Goal: Book appointment/travel/reservation

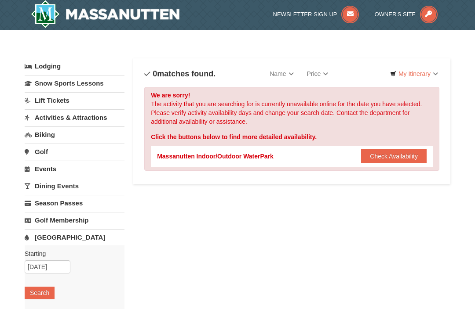
click at [405, 153] on button "Check Availability" at bounding box center [394, 156] width 66 height 14
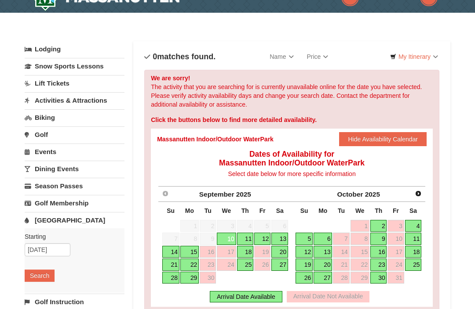
scroll to position [19, 0]
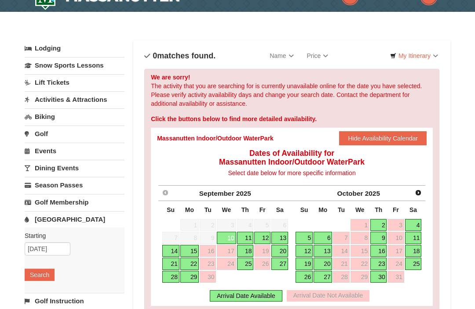
click at [416, 249] on link "18" at bounding box center [413, 251] width 17 height 12
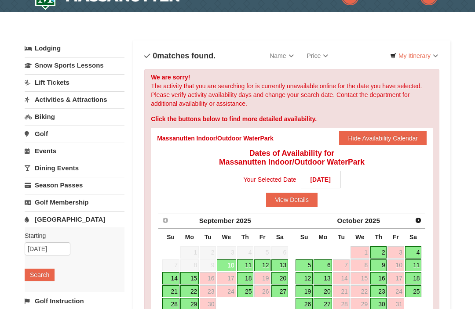
click at [297, 199] on button "View Details" at bounding box center [291, 200] width 51 height 14
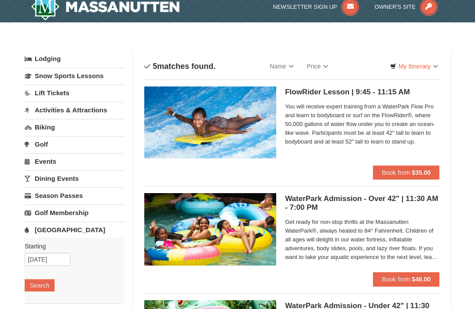
scroll to position [7, 0]
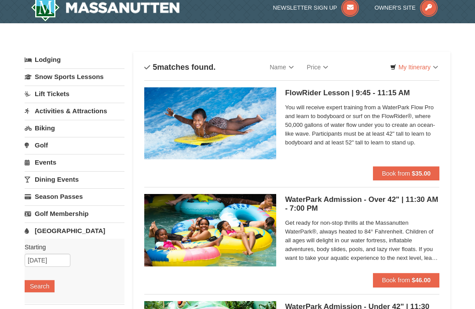
click at [342, 200] on h5 "WaterPark Admission - Over 42" | 11:30 AM - 7:00 PM Massanutten Indoor/Outdoor …" at bounding box center [362, 205] width 154 height 18
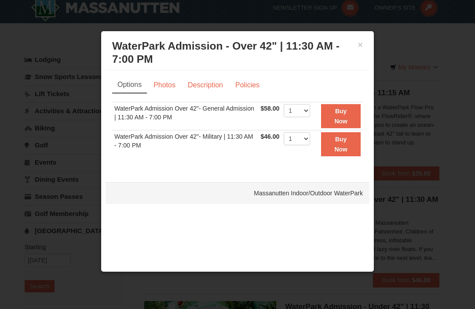
click at [173, 87] on link "Photos" at bounding box center [164, 85] width 33 height 17
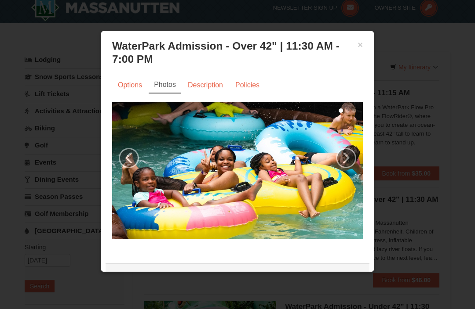
click at [346, 166] on link "›" at bounding box center [346, 158] width 20 height 20
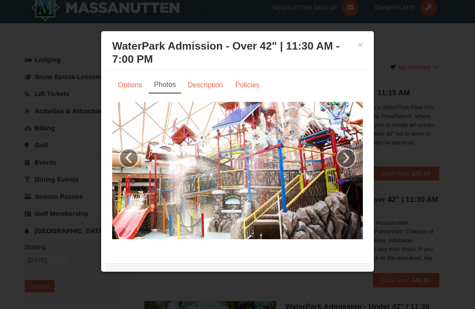
click at [349, 161] on link "›" at bounding box center [346, 158] width 20 height 20
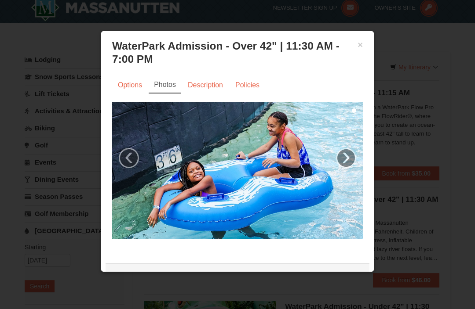
click at [347, 160] on link "›" at bounding box center [346, 158] width 20 height 20
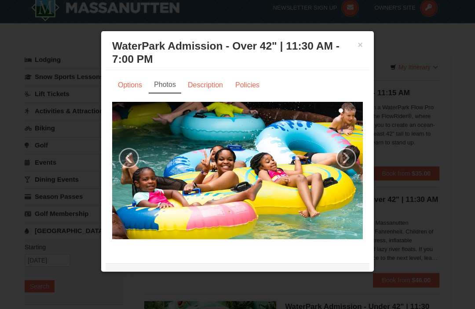
click at [343, 161] on link "›" at bounding box center [346, 158] width 20 height 20
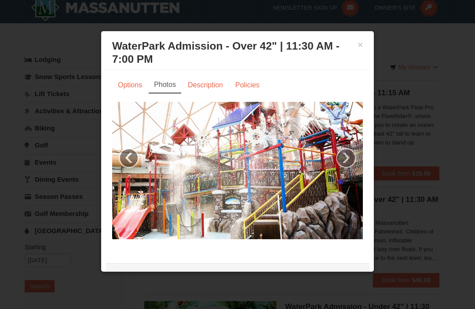
click at [349, 157] on link "›" at bounding box center [346, 158] width 20 height 20
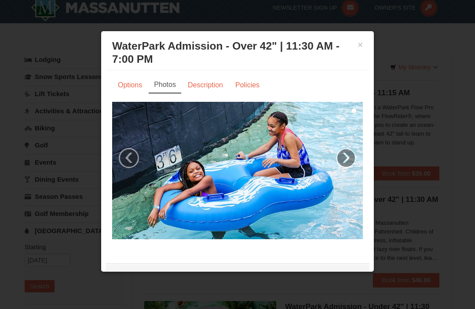
click at [211, 83] on link "Description" at bounding box center [205, 85] width 47 height 17
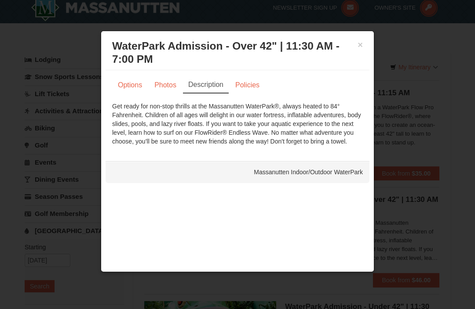
click at [252, 78] on link "Policies" at bounding box center [247, 85] width 36 height 17
click at [251, 76] on div "Options Photos Description Policies Sorry, no matches found. Please remove some…" at bounding box center [238, 111] width 264 height 82
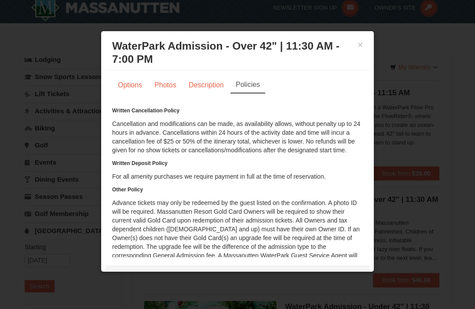
click at [133, 87] on link "Options" at bounding box center [130, 85] width 36 height 17
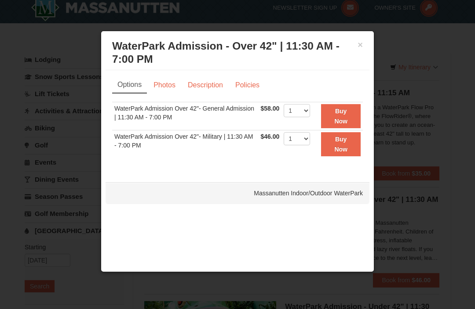
click at [320, 226] on div "× WaterPark Admission - Over 42" | 11:30 AM - 7:00 PM Massanutten Indoor/Outdoo…" at bounding box center [237, 152] width 273 height 242
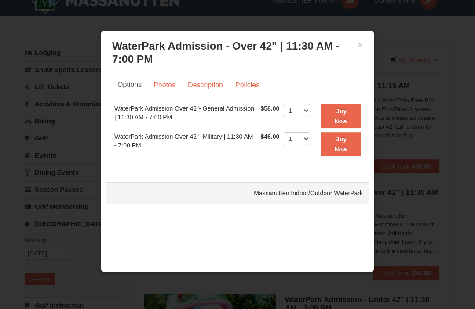
scroll to position [15, 0]
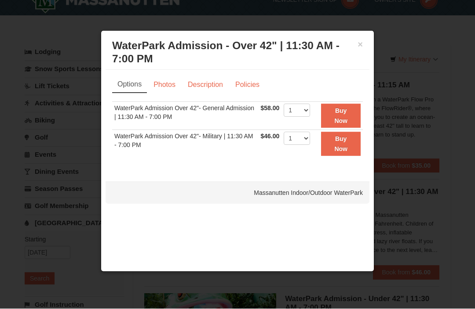
click at [367, 41] on div "× WaterPark Admission - Over 42" | 11:30 AM - 7:00 PM Massanutten Indoor/Outdoo…" at bounding box center [238, 53] width 264 height 35
click at [362, 43] on button "×" at bounding box center [359, 44] width 5 height 9
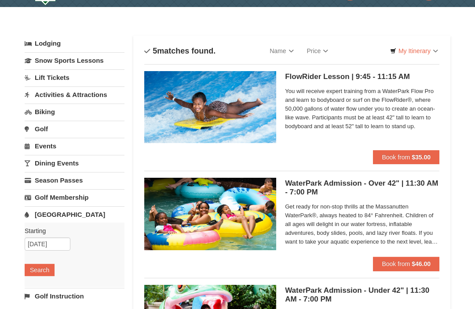
scroll to position [0, 0]
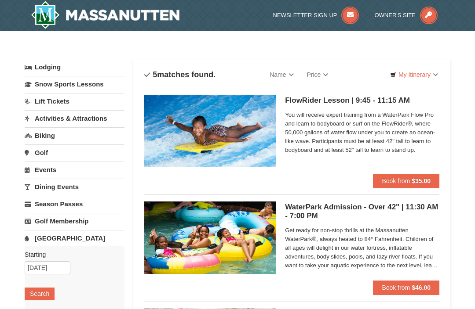
click at [78, 96] on link "Lift Tickets" at bounding box center [75, 101] width 100 height 16
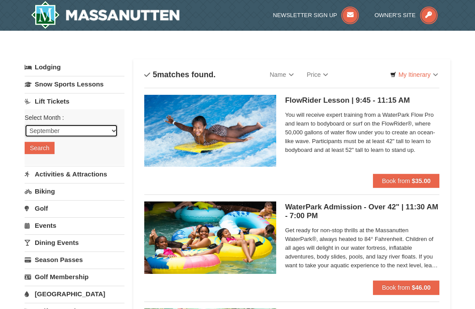
click at [115, 129] on select "September October November December January February March April May June July …" at bounding box center [71, 130] width 93 height 13
select select "10"
click at [45, 153] on button "Search" at bounding box center [40, 148] width 30 height 12
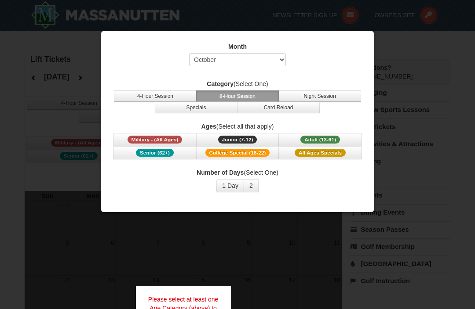
select select "10"
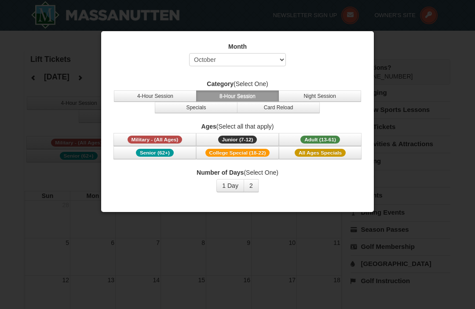
click at [326, 137] on span "Adult (13-61)" at bounding box center [320, 140] width 40 height 8
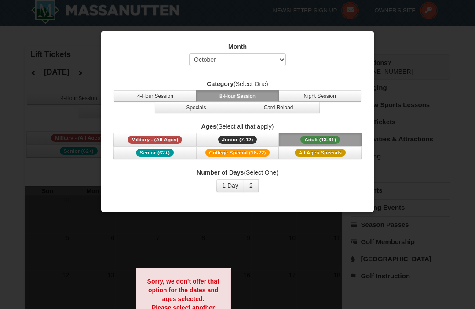
scroll to position [7, 0]
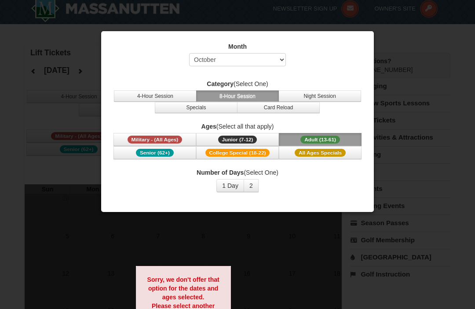
click at [167, 158] on button "Senior (62+)" at bounding box center [154, 152] width 83 height 13
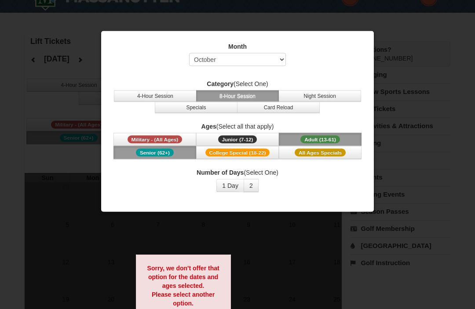
scroll to position [0, 0]
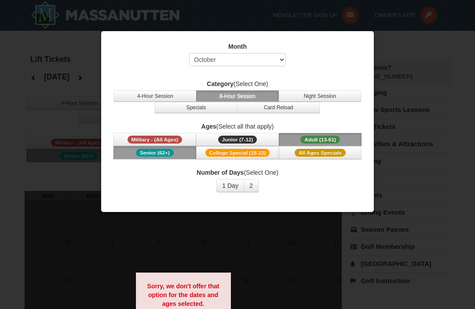
click at [321, 153] on span "All Ages Specials" at bounding box center [320, 153] width 51 height 8
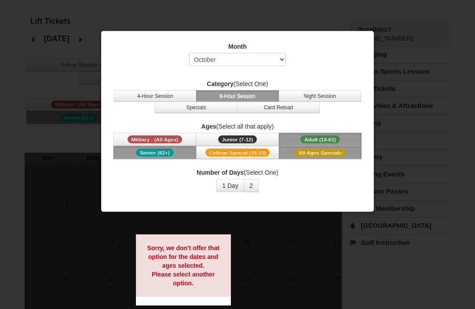
scroll to position [15, 0]
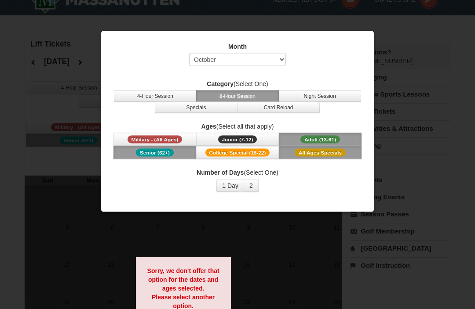
click at [327, 66] on div "Month Select September October November December January February March April M…" at bounding box center [237, 56] width 251 height 29
click at [451, 64] on div at bounding box center [237, 154] width 475 height 309
click at [183, 199] on div "Month Select September October November December January February March April M…" at bounding box center [238, 118] width 264 height 164
click at [292, 288] on div at bounding box center [237, 154] width 475 height 309
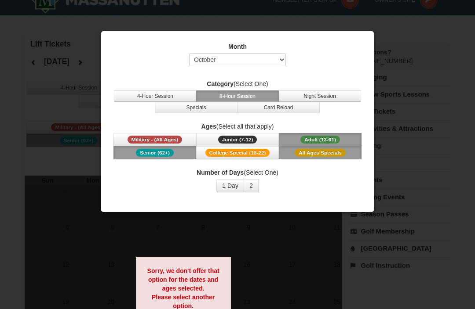
click at [202, 110] on button "Specials" at bounding box center [196, 107] width 83 height 11
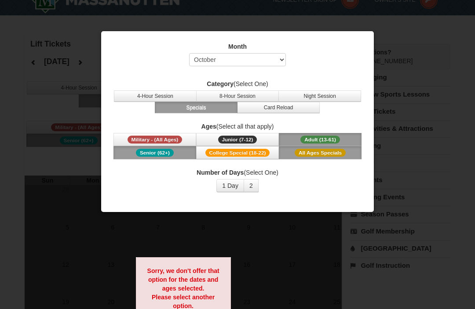
click at [290, 106] on button "Card Reload" at bounding box center [278, 107] width 83 height 11
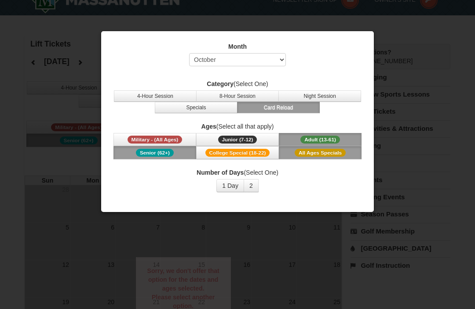
click at [290, 106] on button "Card Reload" at bounding box center [278, 107] width 83 height 11
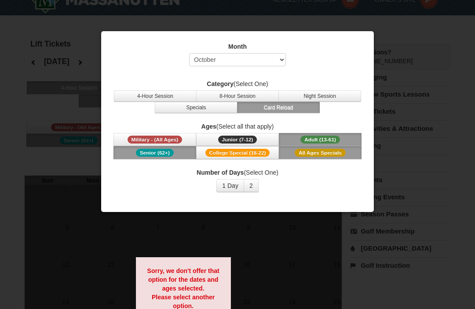
click at [162, 97] on button "4-Hour Session" at bounding box center [155, 96] width 83 height 11
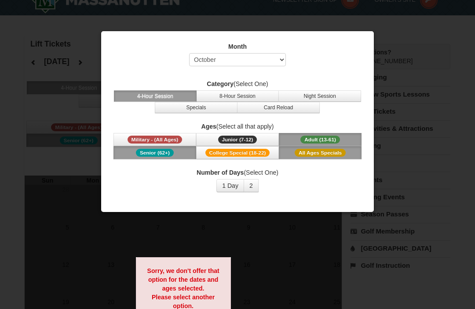
click at [319, 88] on label "Category (Select One)" at bounding box center [237, 84] width 251 height 9
click at [338, 101] on button "Night Session" at bounding box center [319, 96] width 83 height 11
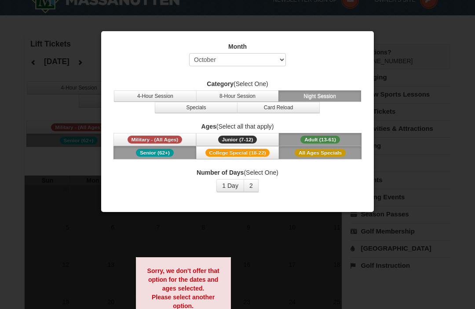
click at [203, 113] on button "Specials" at bounding box center [196, 107] width 83 height 11
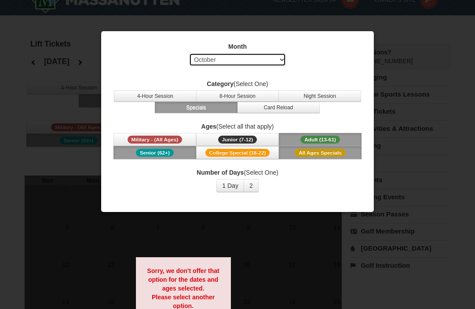
click at [284, 56] on select "Select September October November December January February March April May Jun…" at bounding box center [237, 59] width 97 height 13
click at [316, 205] on div "Month Select September October November December January February March April M…" at bounding box center [237, 122] width 273 height 182
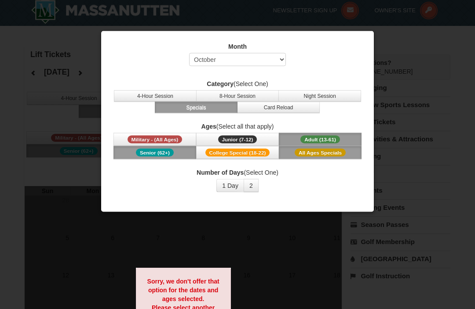
scroll to position [0, 0]
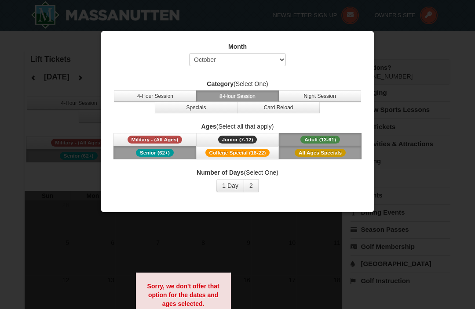
select select "10"
click at [171, 141] on span "Military - (All Ages)" at bounding box center [154, 140] width 55 height 8
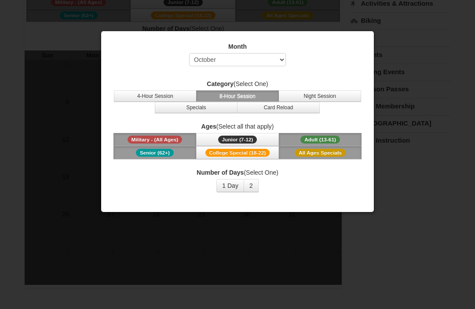
scroll to position [0, 0]
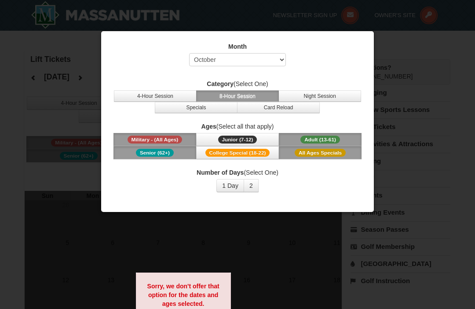
click at [371, 38] on div "Month Select September October November December January February March April M…" at bounding box center [237, 122] width 273 height 182
click at [366, 38] on div "Month Select September October November December January February March April M…" at bounding box center [238, 118] width 264 height 164
click at [122, 56] on div "Month Select September October November December January February March April M…" at bounding box center [237, 56] width 251 height 29
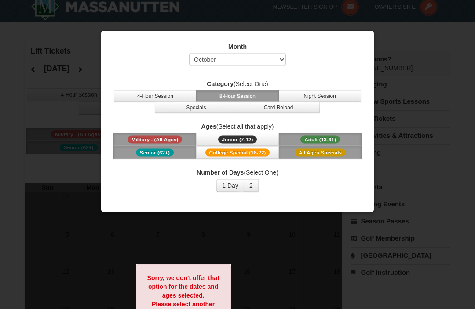
scroll to position [15, 0]
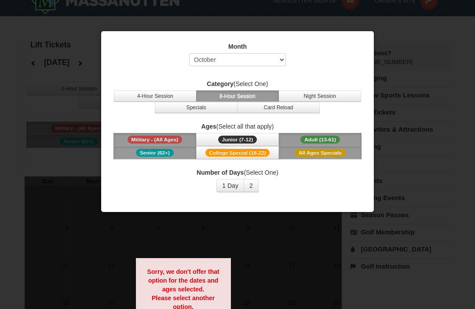
click at [244, 144] on span "Junior (7-12)" at bounding box center [237, 140] width 39 height 8
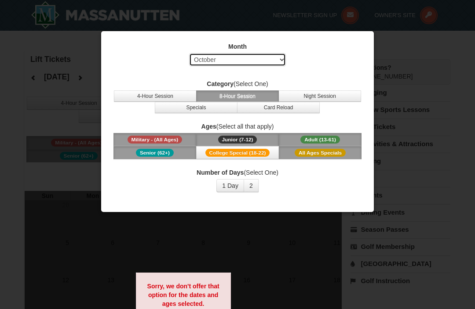
click at [284, 64] on select "Select September October November December January February March April May Jun…" at bounding box center [237, 59] width 97 height 13
click at [436, 174] on div at bounding box center [237, 154] width 475 height 309
click at [363, 40] on div "Month Select September October November December January February March April M…" at bounding box center [238, 118] width 264 height 164
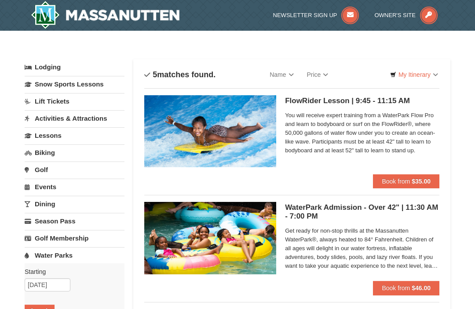
select select "9"
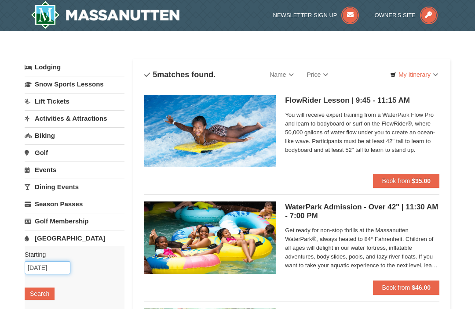
click at [58, 266] on input "[DATE]" at bounding box center [48, 268] width 46 height 13
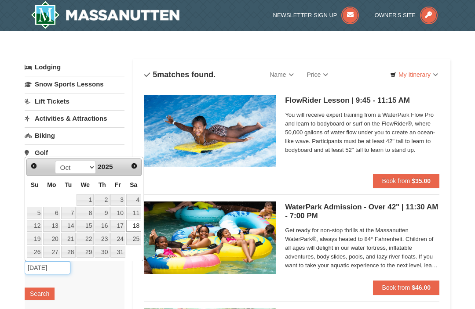
scroll to position [24, 0]
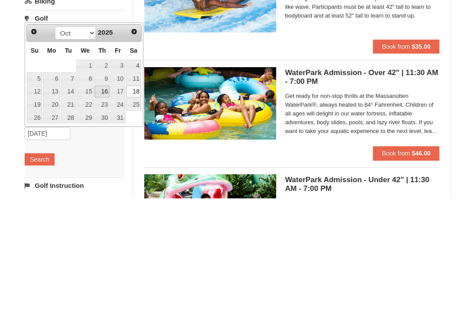
click at [109, 197] on link "16" at bounding box center [102, 203] width 15 height 12
type input "[DATE]"
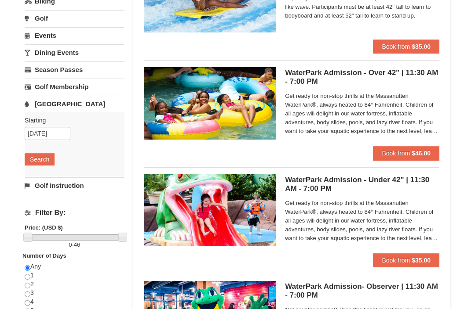
click at [40, 157] on button "Search" at bounding box center [40, 159] width 30 height 12
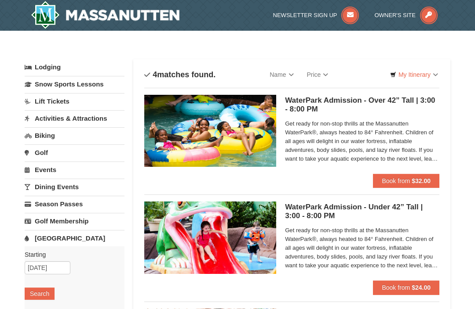
click at [287, 76] on link "Name" at bounding box center [281, 75] width 37 height 18
click at [253, 56] on div at bounding box center [237, 154] width 475 height 309
click at [93, 188] on link "Dining Events" at bounding box center [75, 187] width 100 height 16
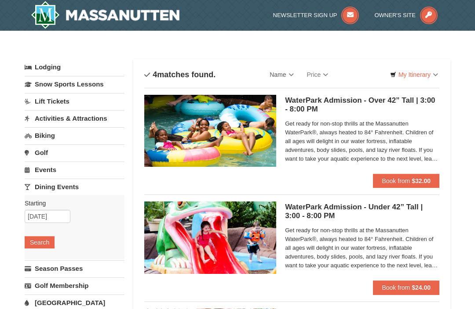
click at [51, 241] on button "Search" at bounding box center [40, 243] width 30 height 12
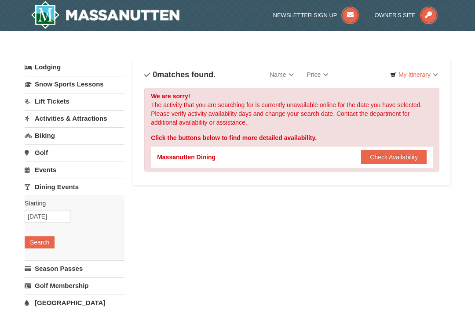
click at [61, 168] on link "Events" at bounding box center [75, 170] width 100 height 16
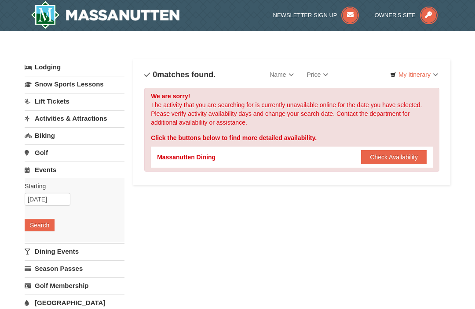
click at [45, 220] on button "Search" at bounding box center [40, 225] width 30 height 12
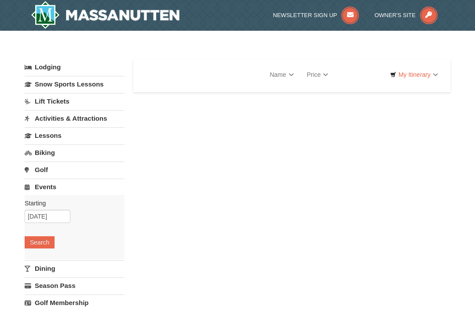
select select "9"
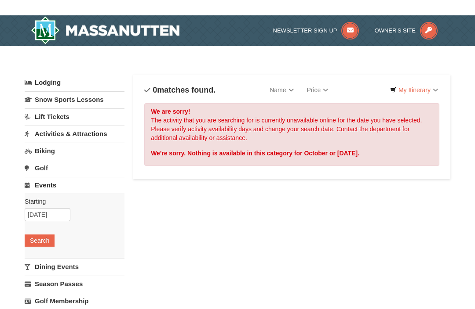
scroll to position [2, 0]
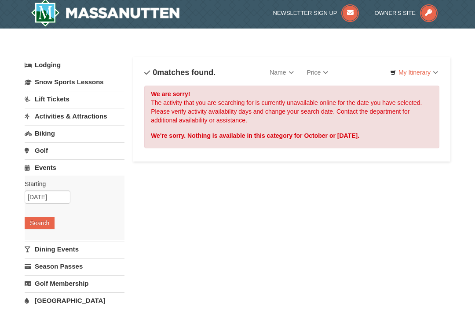
click at [101, 117] on link "Activities & Attractions" at bounding box center [75, 116] width 100 height 16
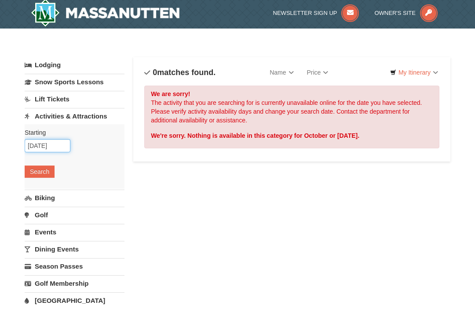
click at [61, 148] on input "[DATE]" at bounding box center [48, 145] width 46 height 13
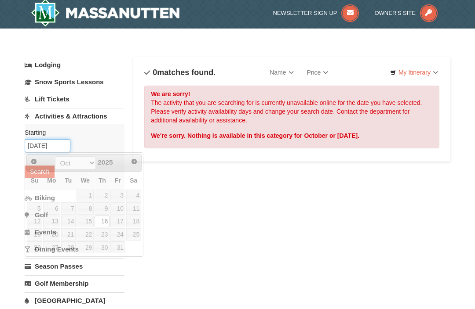
scroll to position [2, 0]
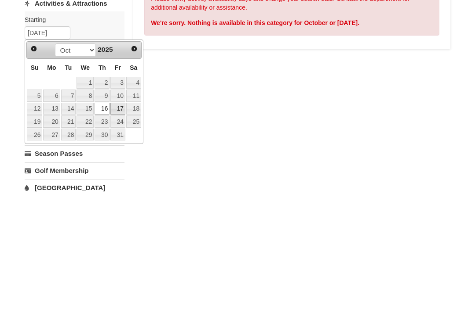
click at [124, 216] on link "17" at bounding box center [117, 222] width 15 height 12
type input "[DATE]"
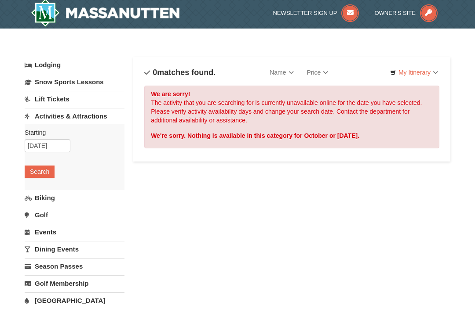
scroll to position [0, 0]
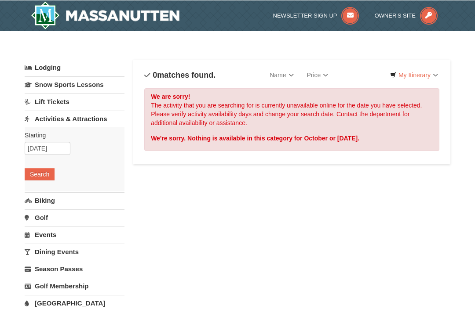
click at [40, 174] on button "Search" at bounding box center [40, 174] width 30 height 12
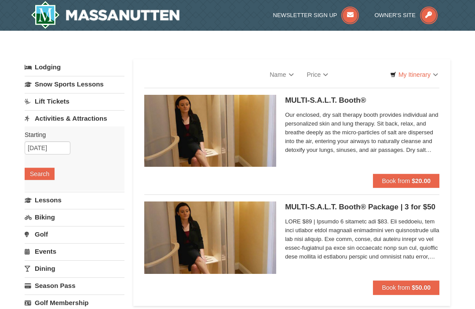
select select "9"
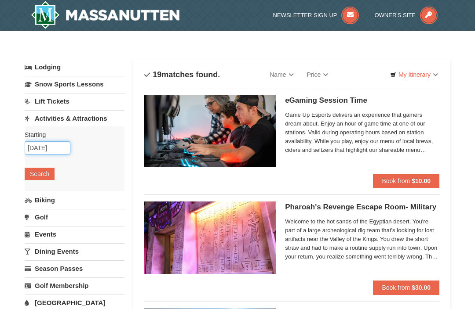
click at [56, 146] on input "[DATE]" at bounding box center [48, 148] width 46 height 13
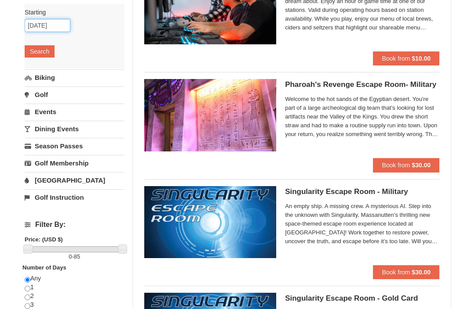
click at [51, 22] on input "10/17/2025" at bounding box center [48, 25] width 46 height 13
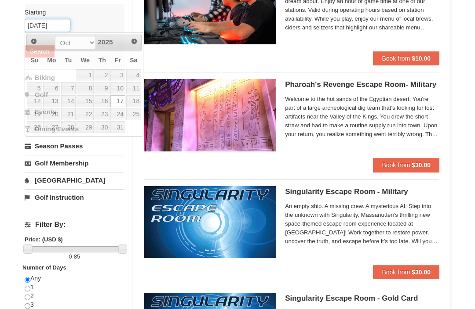
scroll to position [122, 0]
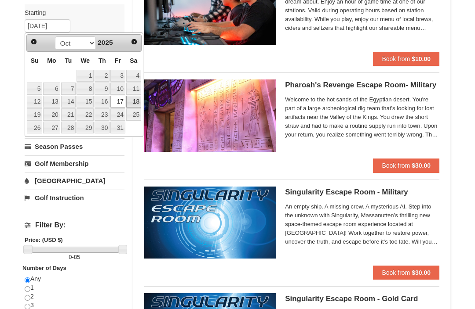
click at [139, 97] on link "18" at bounding box center [133, 102] width 15 height 12
type input "10/18/2025"
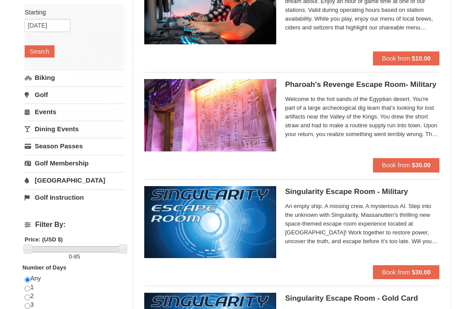
scroll to position [123, 0]
click at [41, 50] on button "Search" at bounding box center [40, 51] width 30 height 12
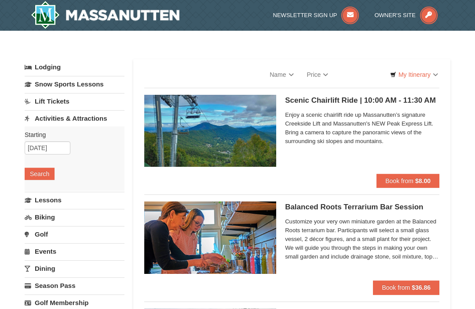
select select "9"
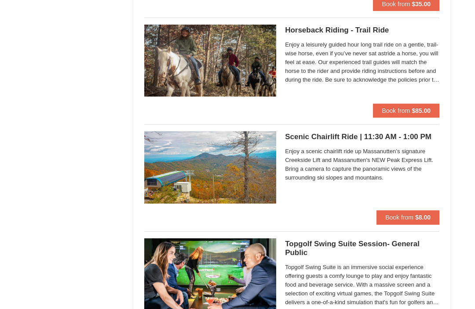
scroll to position [1140, 0]
click at [225, 159] on img at bounding box center [210, 167] width 132 height 72
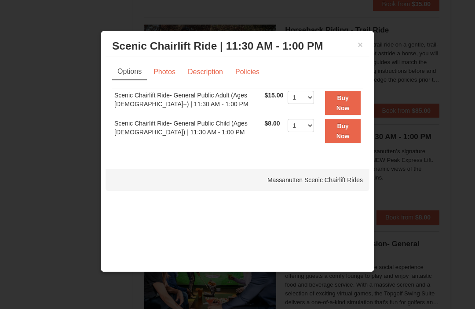
click at [169, 71] on link "Photos" at bounding box center [164, 72] width 33 height 17
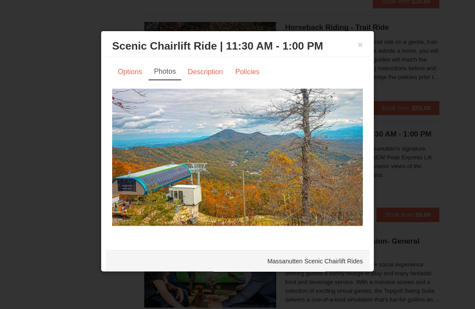
scroll to position [1152, 0]
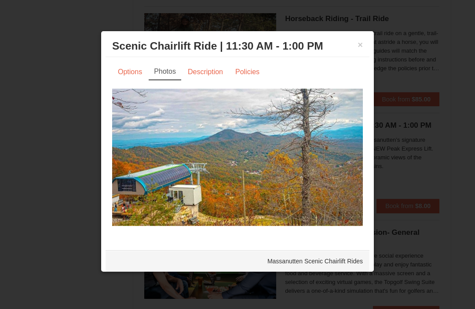
click at [358, 49] on button "×" at bounding box center [359, 44] width 5 height 9
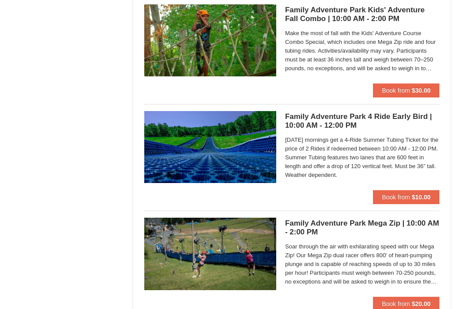
scroll to position [2340, 0]
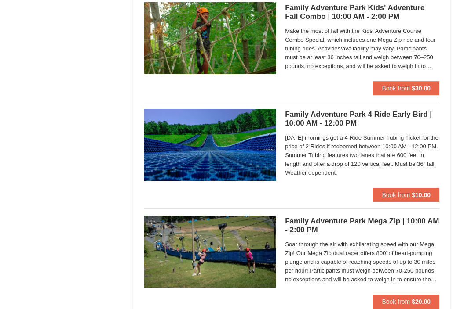
click at [227, 153] on img at bounding box center [210, 145] width 132 height 72
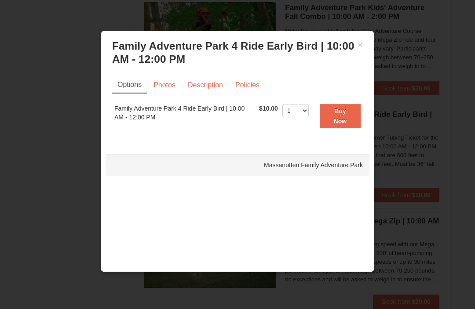
click at [167, 83] on link "Photos" at bounding box center [164, 85] width 33 height 17
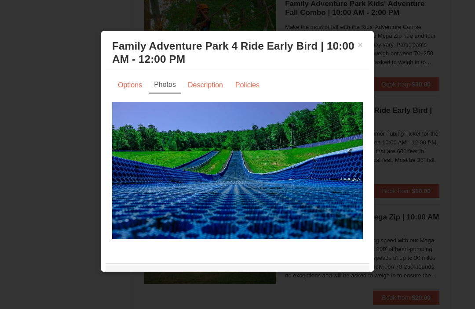
scroll to position [2344, 0]
click at [207, 91] on link "Description" at bounding box center [205, 85] width 47 height 17
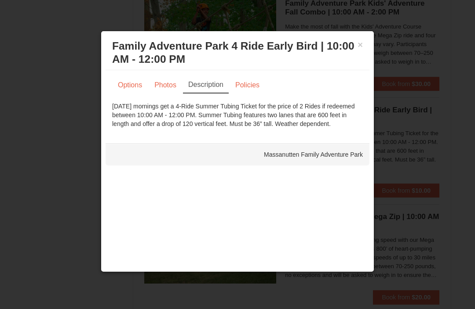
click at [361, 44] on button "×" at bounding box center [359, 44] width 5 height 9
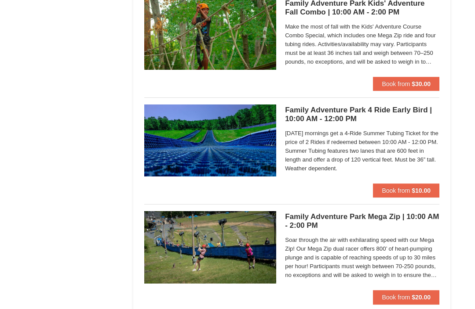
click at [238, 240] on img at bounding box center [210, 247] width 132 height 72
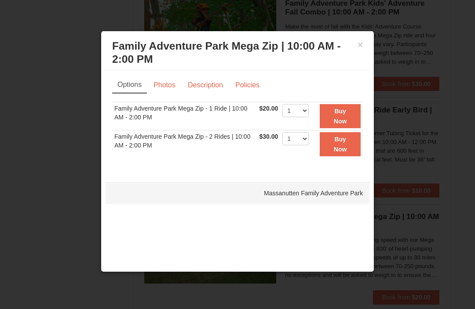
click at [168, 83] on link "Photos" at bounding box center [164, 85] width 33 height 17
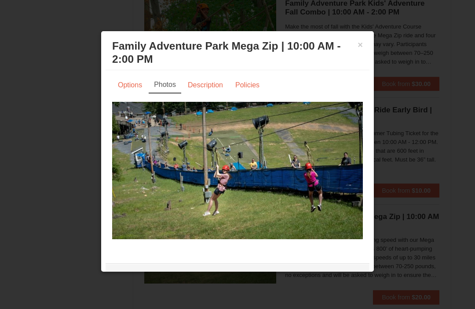
scroll to position [2347, 0]
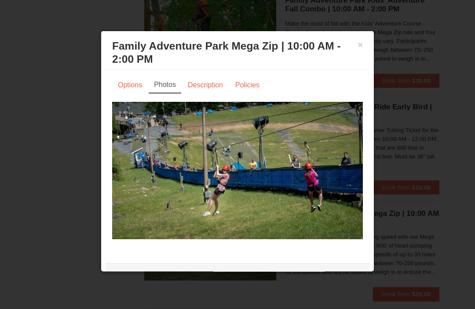
click at [361, 47] on button "×" at bounding box center [359, 44] width 5 height 9
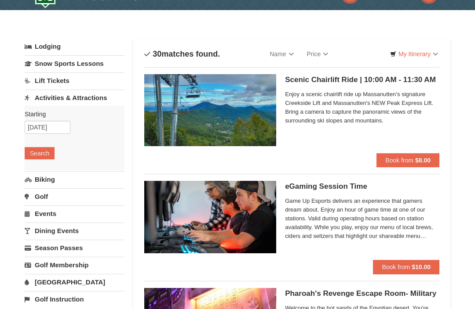
scroll to position [0, 0]
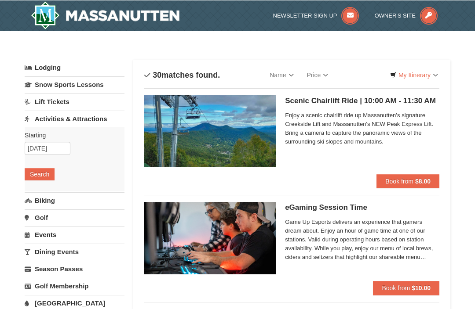
click at [52, 64] on link "Lodging" at bounding box center [75, 67] width 100 height 16
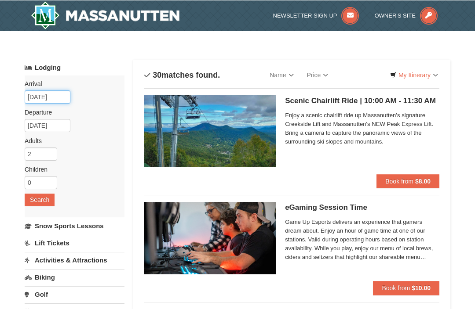
click at [54, 91] on input "[DATE]" at bounding box center [48, 96] width 46 height 13
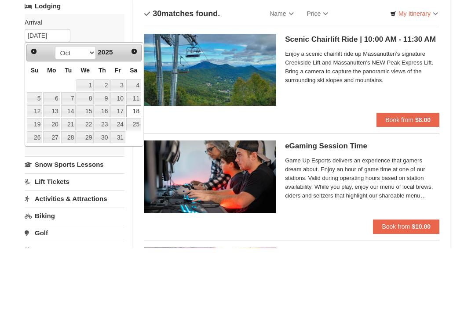
click at [108, 167] on link "16" at bounding box center [102, 173] width 15 height 12
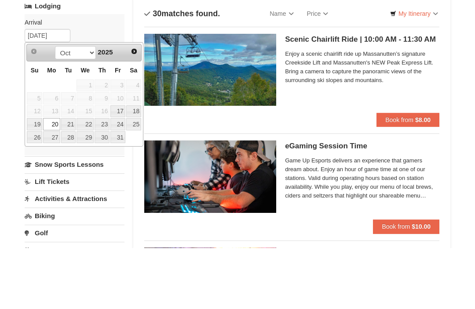
type input "10/16/2025"
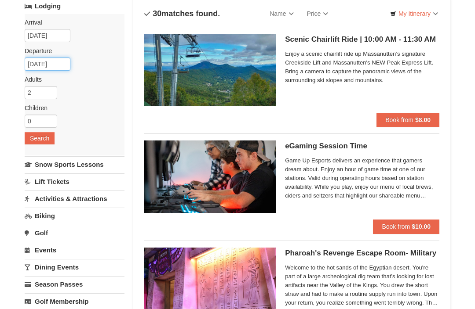
click at [57, 59] on input "10/20/2025" at bounding box center [48, 64] width 46 height 13
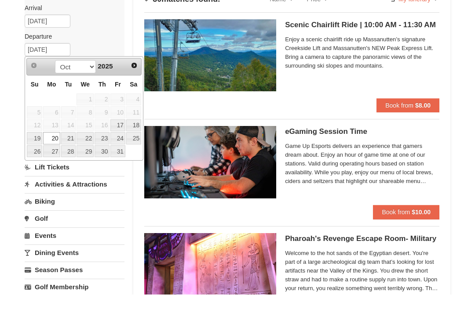
click at [40, 147] on link "19" at bounding box center [34, 153] width 15 height 12
type input "[DATE]"
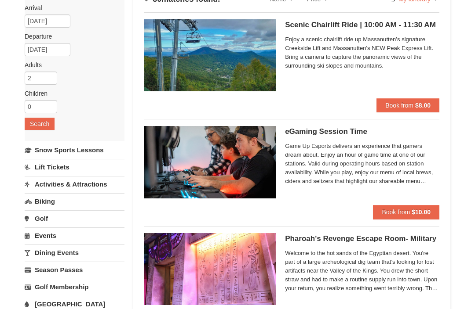
click at [44, 120] on button "Search" at bounding box center [40, 124] width 30 height 12
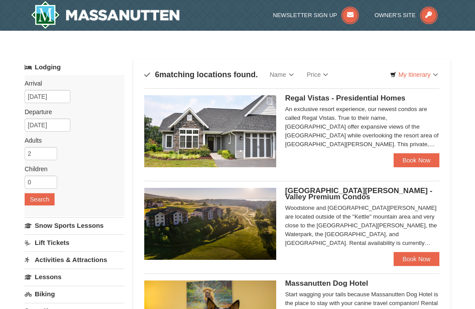
select select "9"
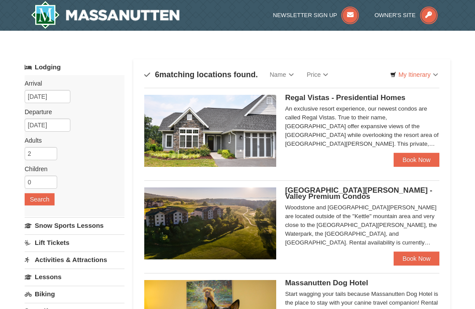
select select "9"
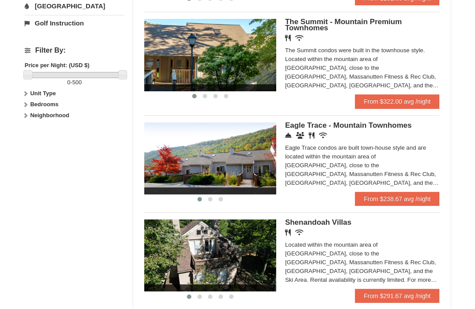
scroll to position [374, 0]
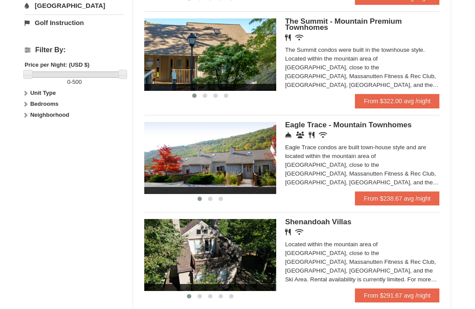
click at [237, 171] on img at bounding box center [210, 159] width 132 height 72
